Goal: Task Accomplishment & Management: Manage account settings

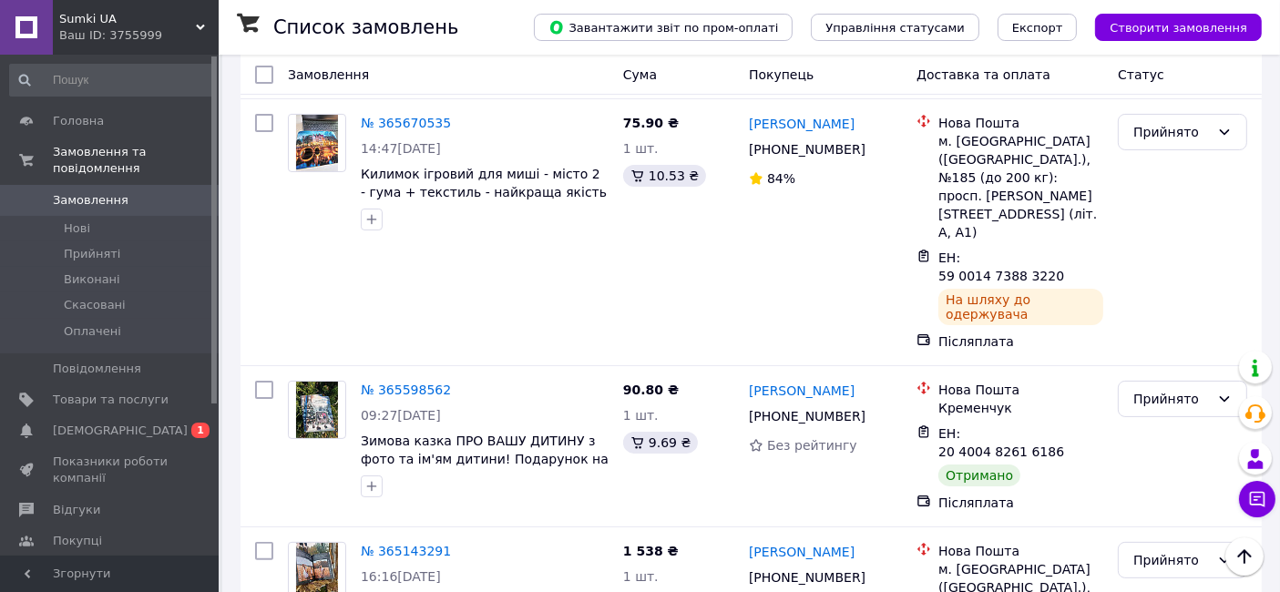
scroll to position [166, 0]
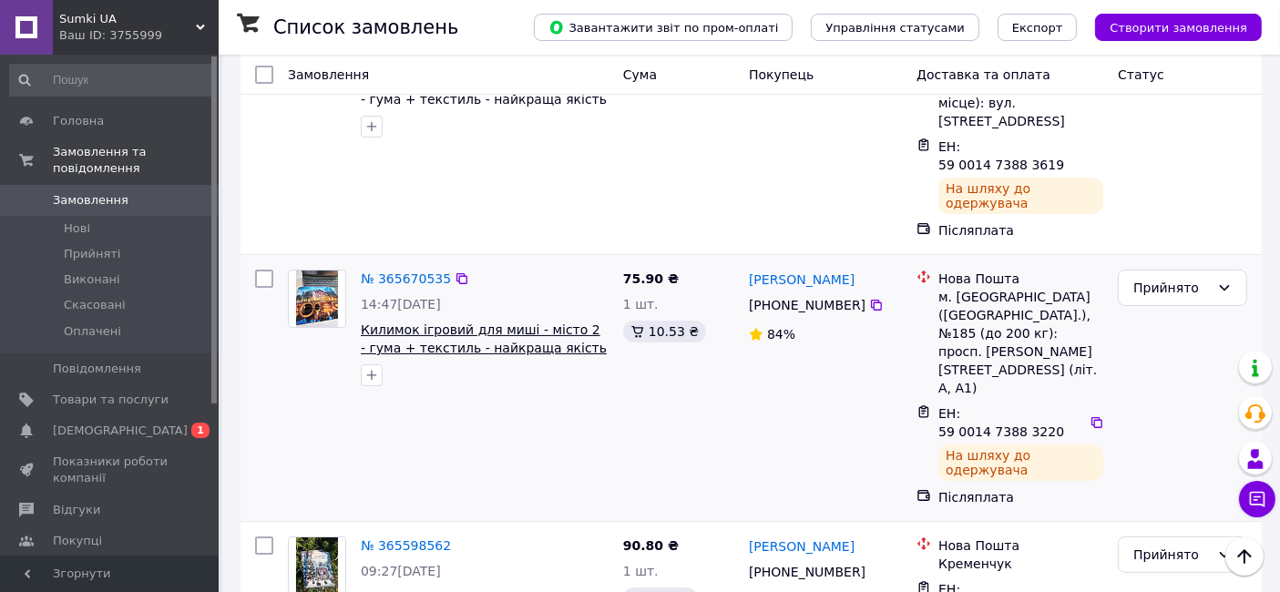
drag, startPoint x: 75, startPoint y: 178, endPoint x: 481, endPoint y: 292, distance: 422.1
click at [75, 192] on span "Замовлення" at bounding box center [91, 200] width 76 height 16
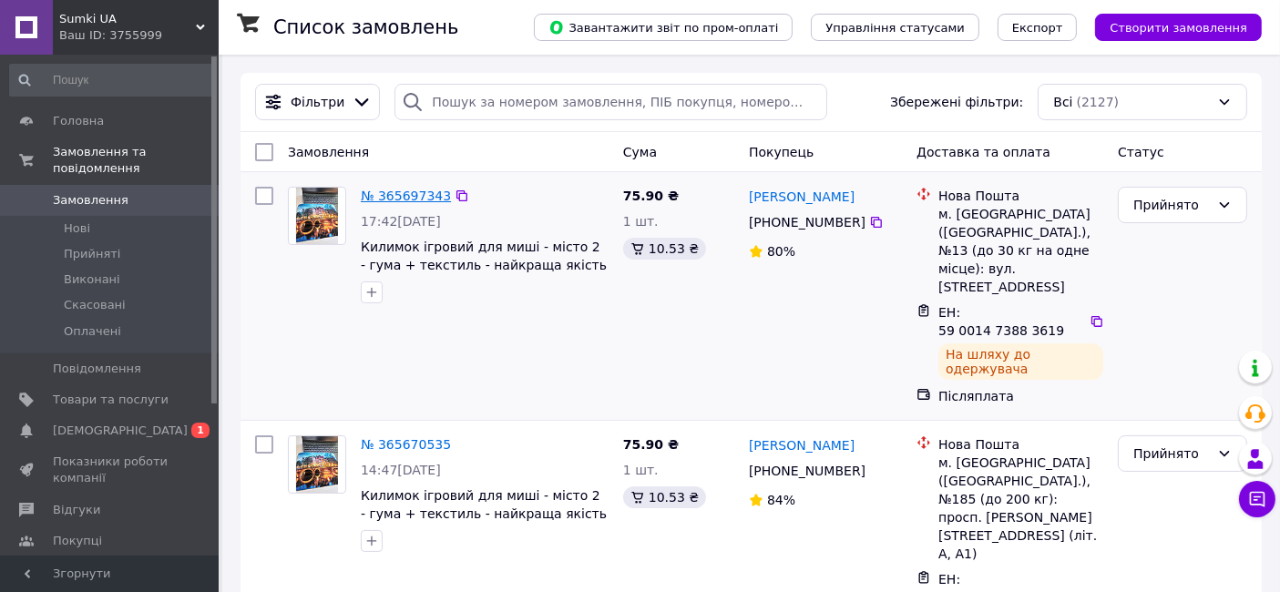
click at [411, 192] on link "№ 365697343" at bounding box center [406, 196] width 90 height 15
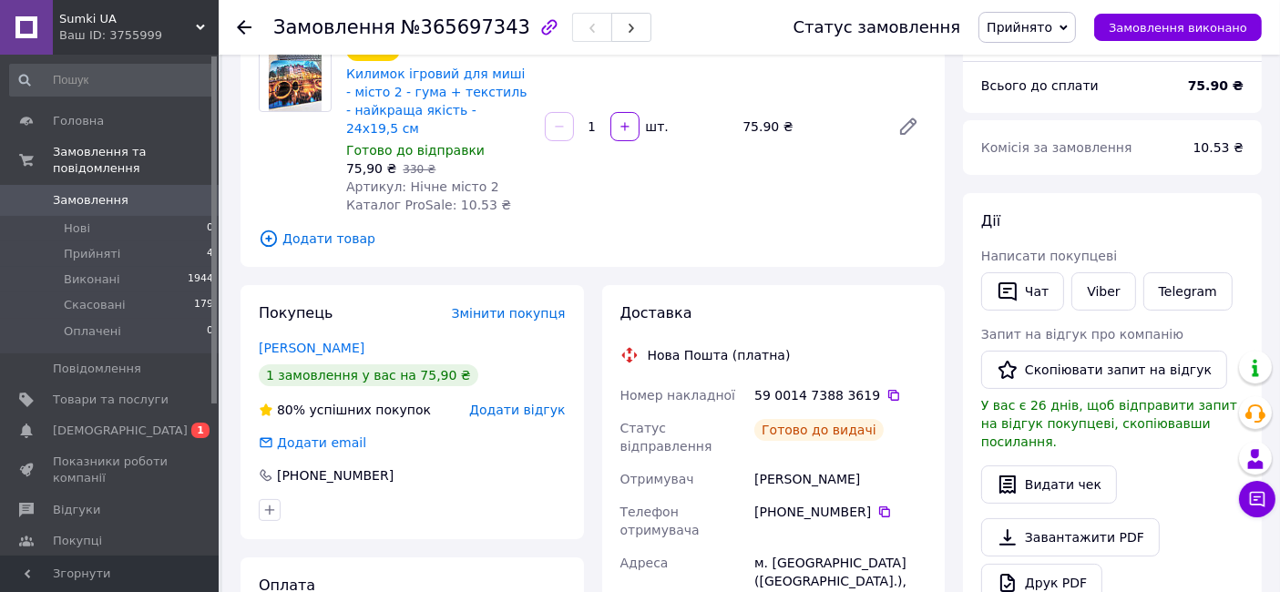
scroll to position [303, 0]
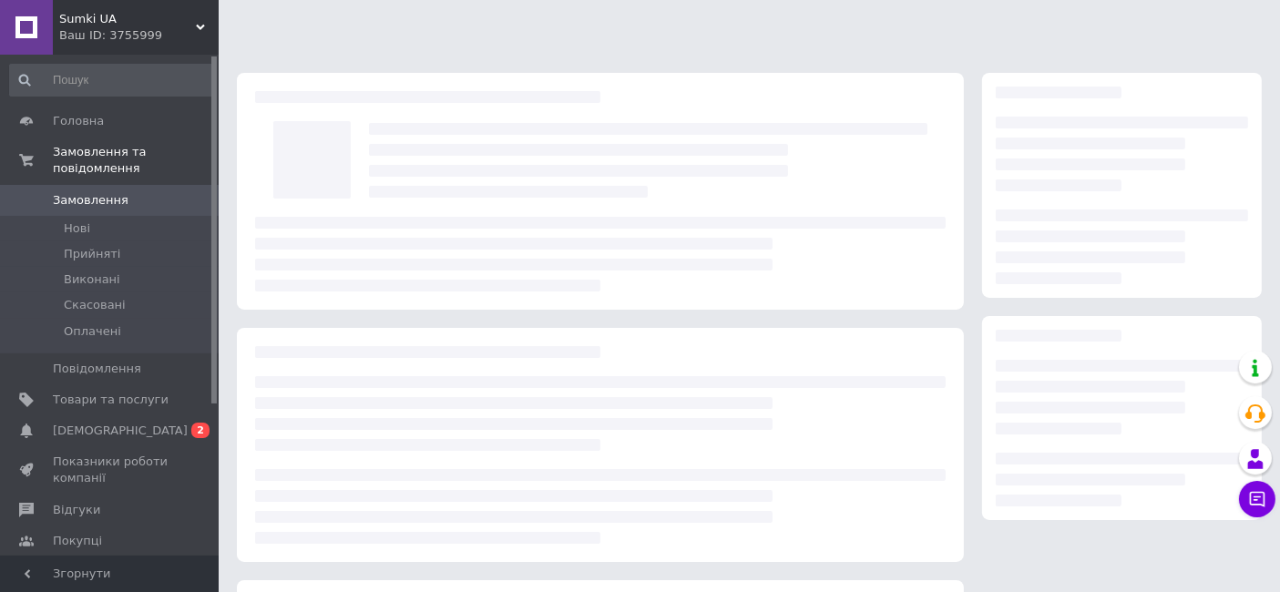
scroll to position [239, 0]
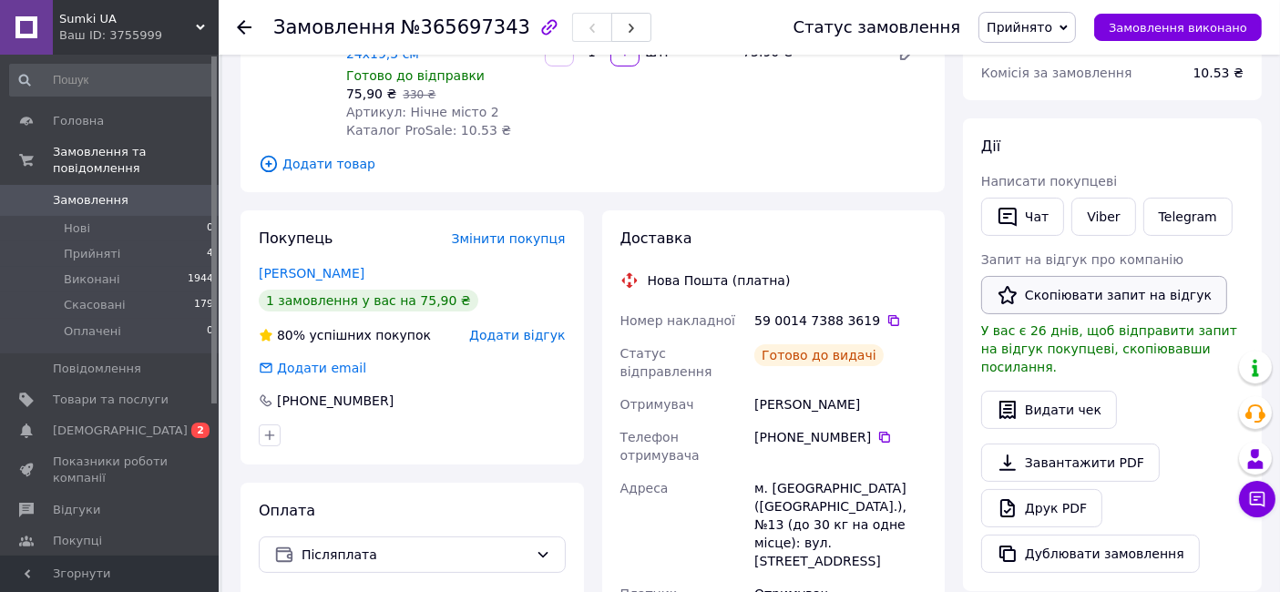
click at [1056, 295] on button "Скопіювати запит на відгук" at bounding box center [1104, 295] width 246 height 38
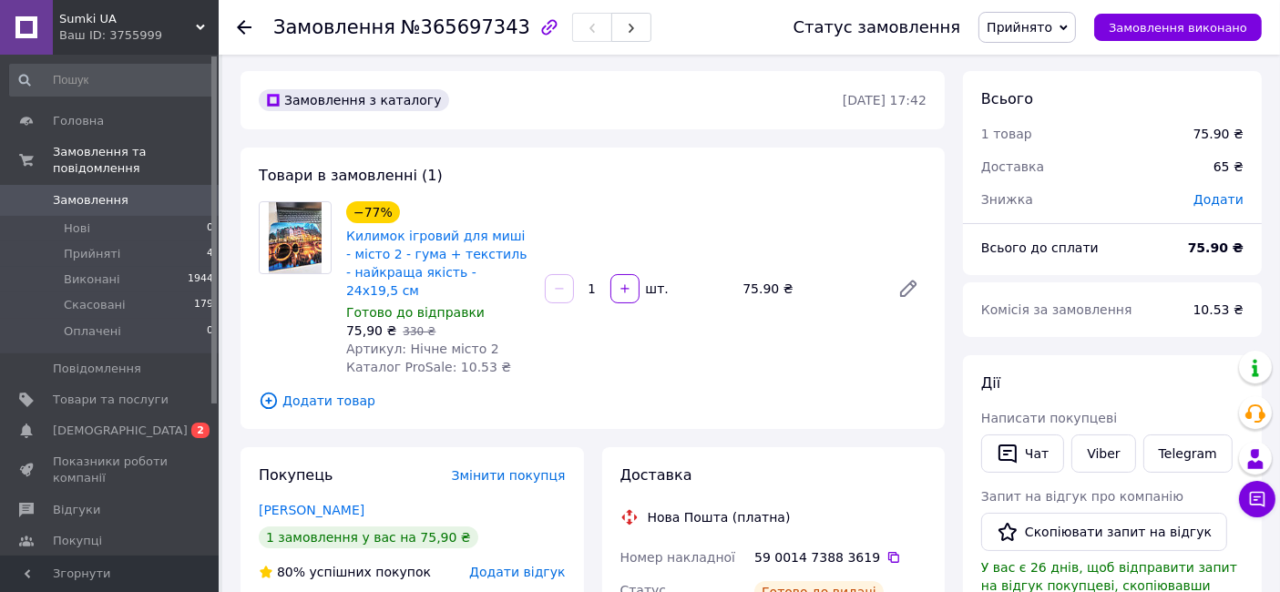
scroll to position [0, 0]
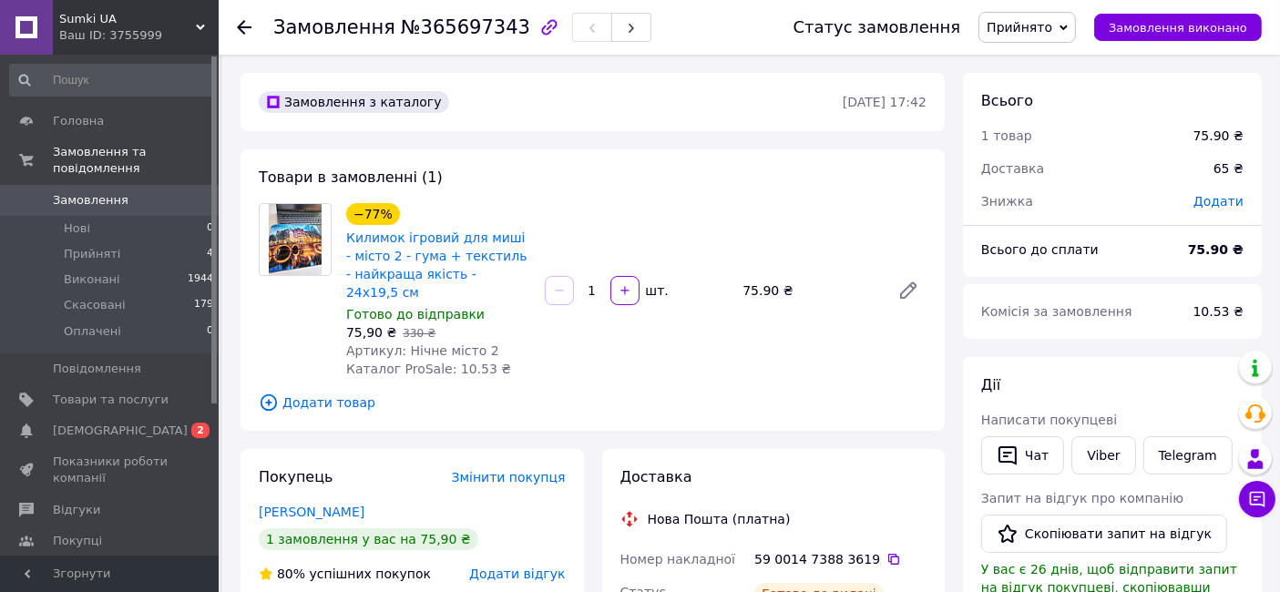
click at [1015, 42] on span "Прийнято" at bounding box center [1026, 27] width 97 height 31
click at [1020, 66] on li "Виконано" at bounding box center [1027, 63] width 96 height 27
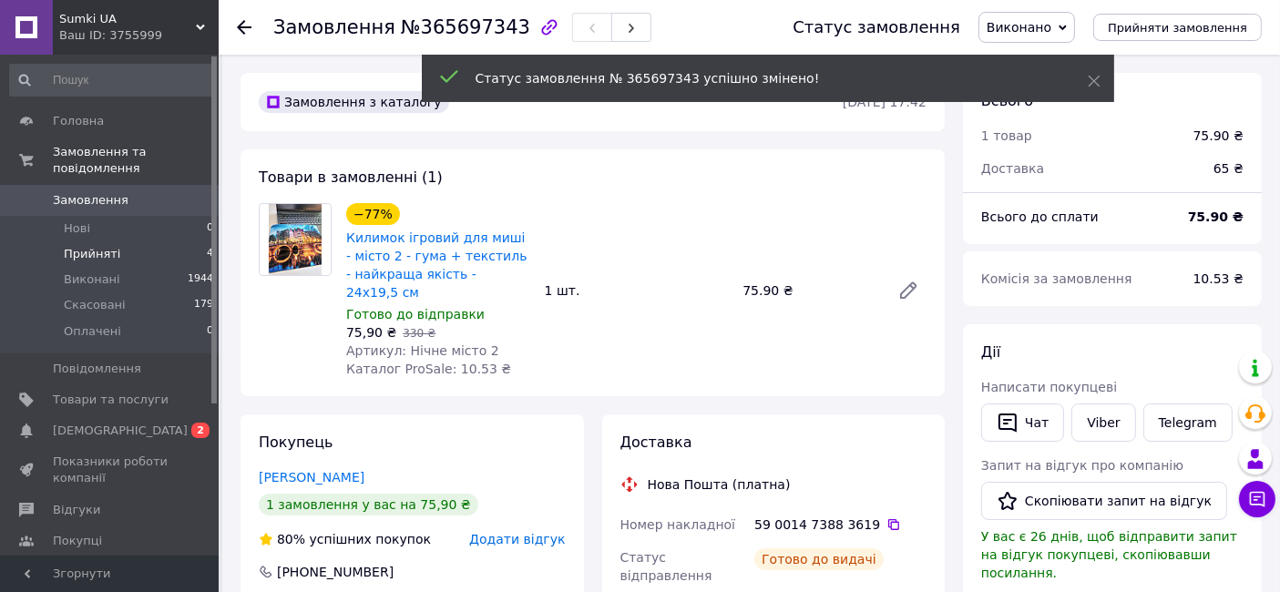
click at [122, 243] on li "Прийняті 4" at bounding box center [112, 254] width 224 height 26
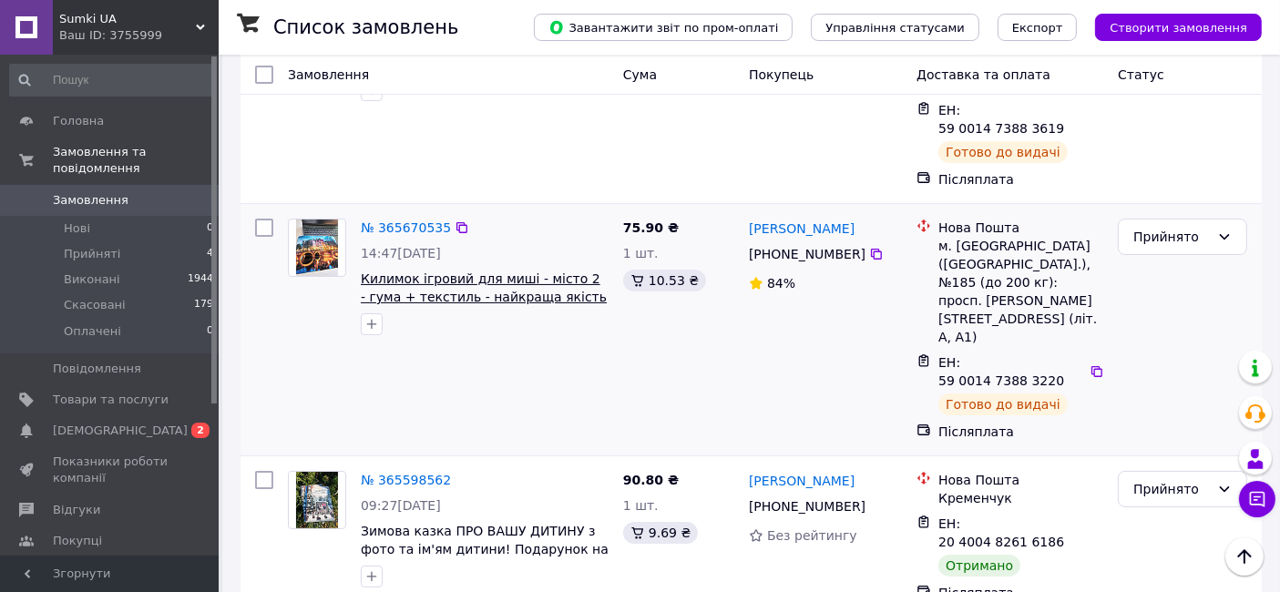
scroll to position [505, 0]
